Goal: Task Accomplishment & Management: Use online tool/utility

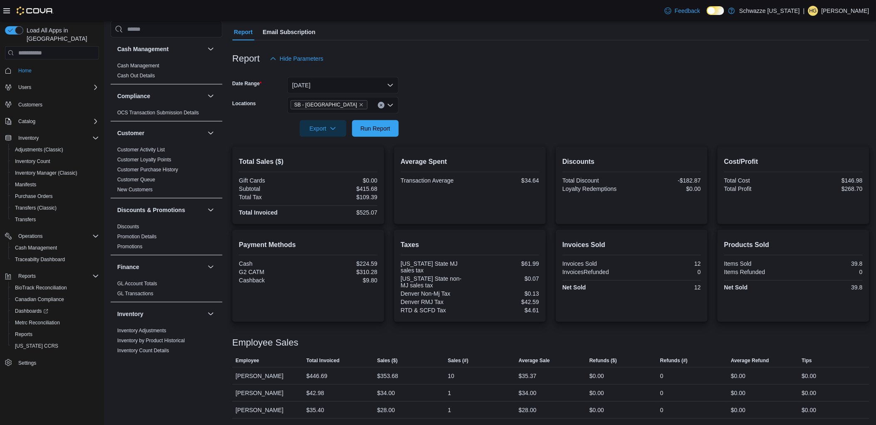
scroll to position [104, 0]
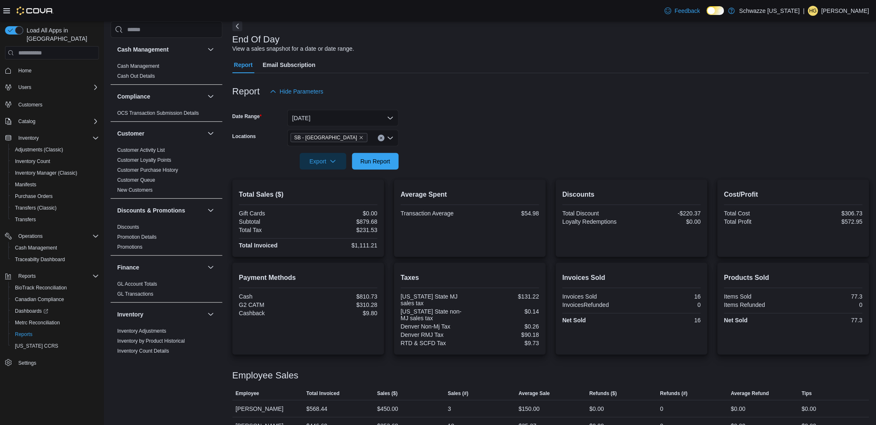
scroll to position [73, 0]
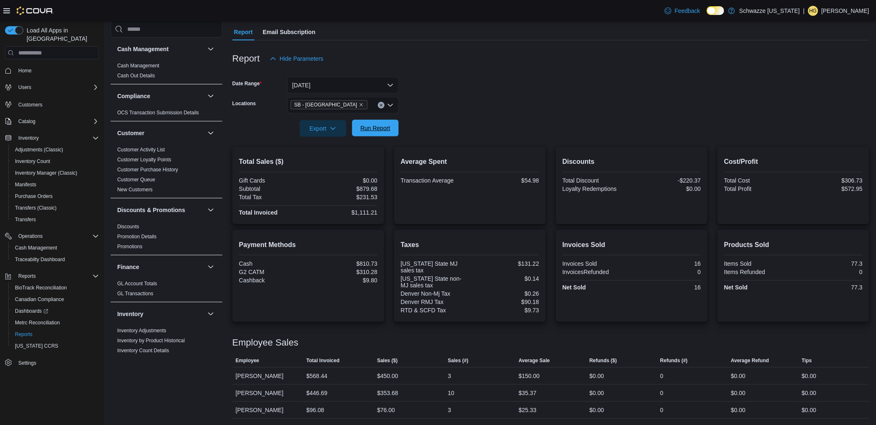
click at [376, 126] on span "Run Report" at bounding box center [376, 128] width 30 height 8
